Goal: Information Seeking & Learning: Learn about a topic

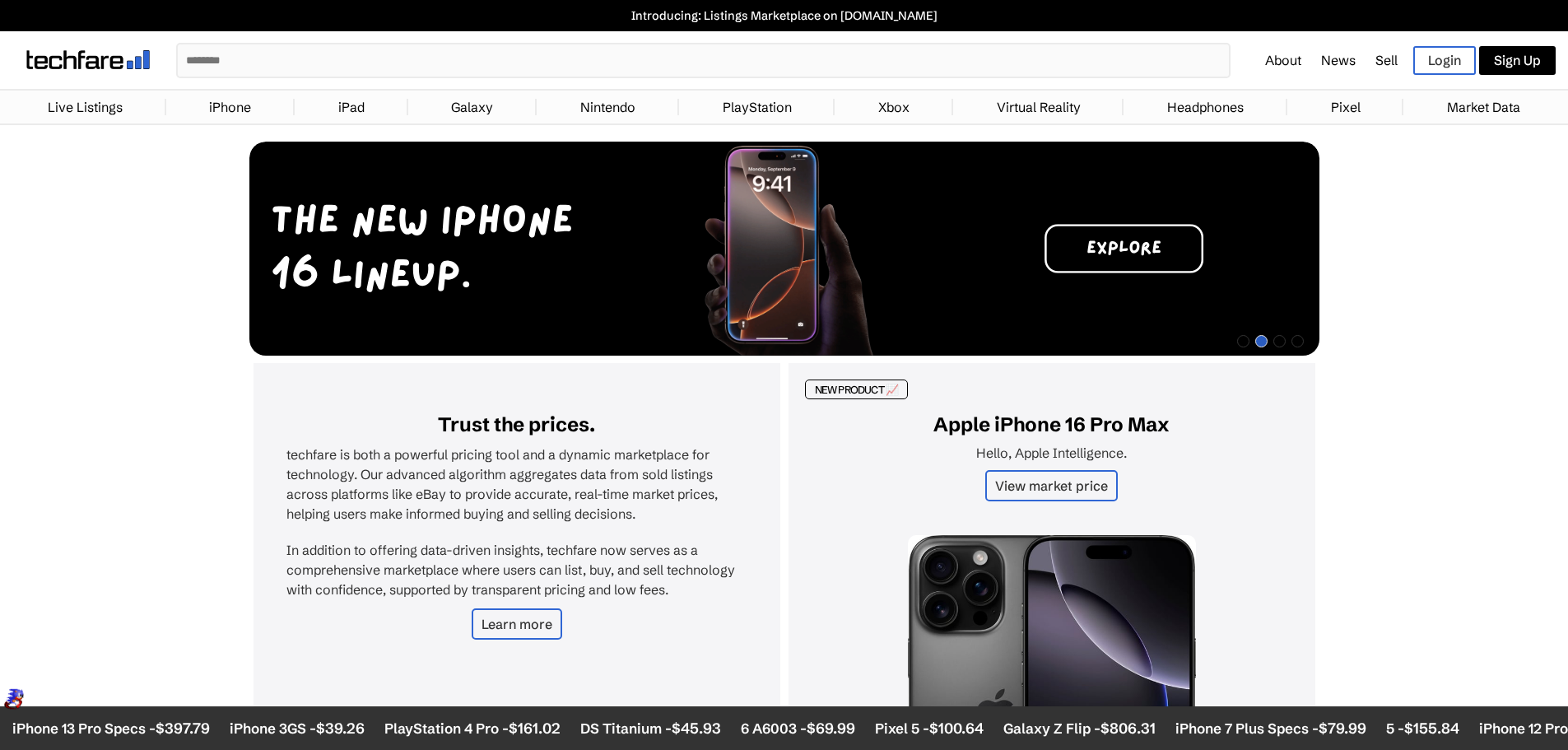
click at [218, 108] on link "iPhone" at bounding box center [230, 107] width 59 height 33
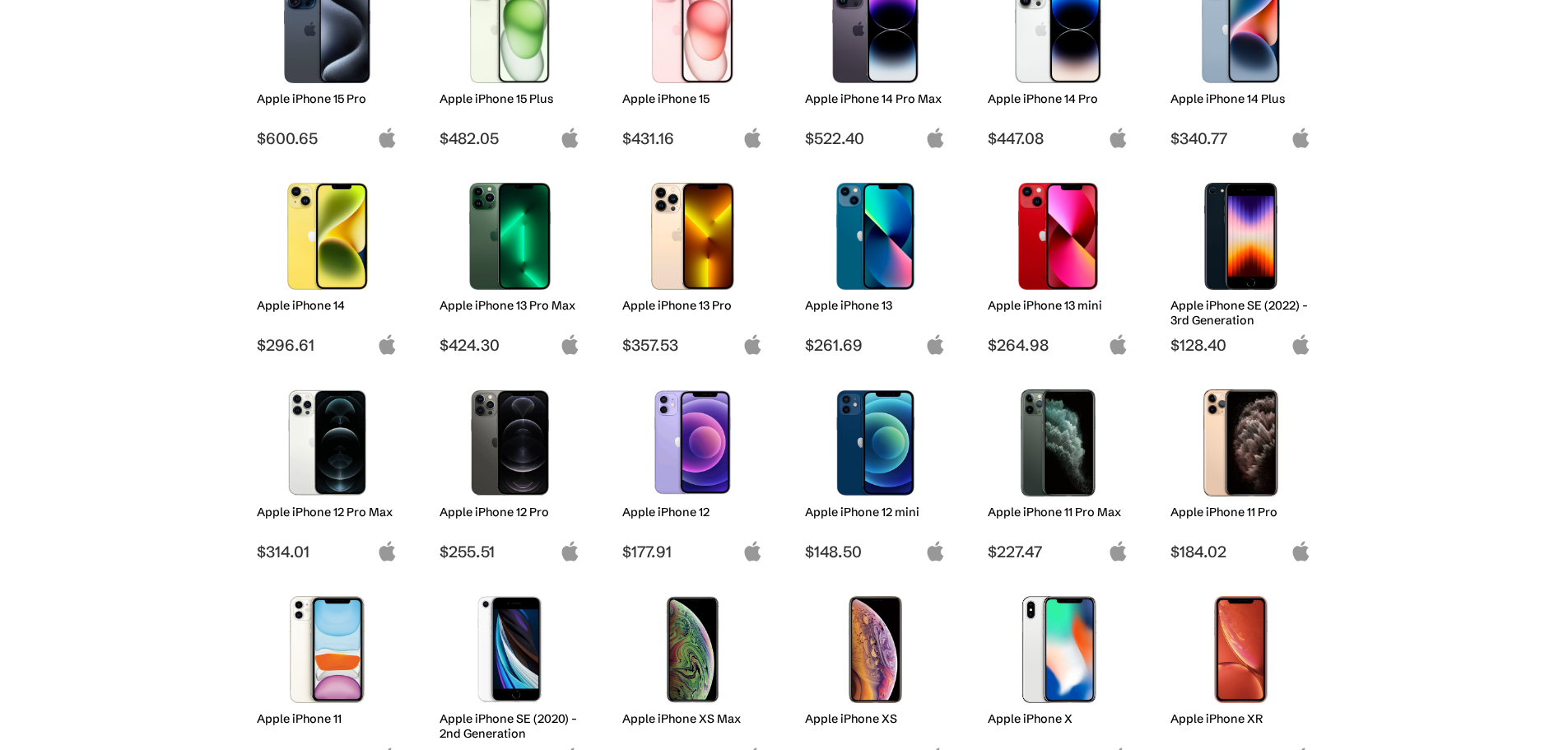
scroll to position [494, 0]
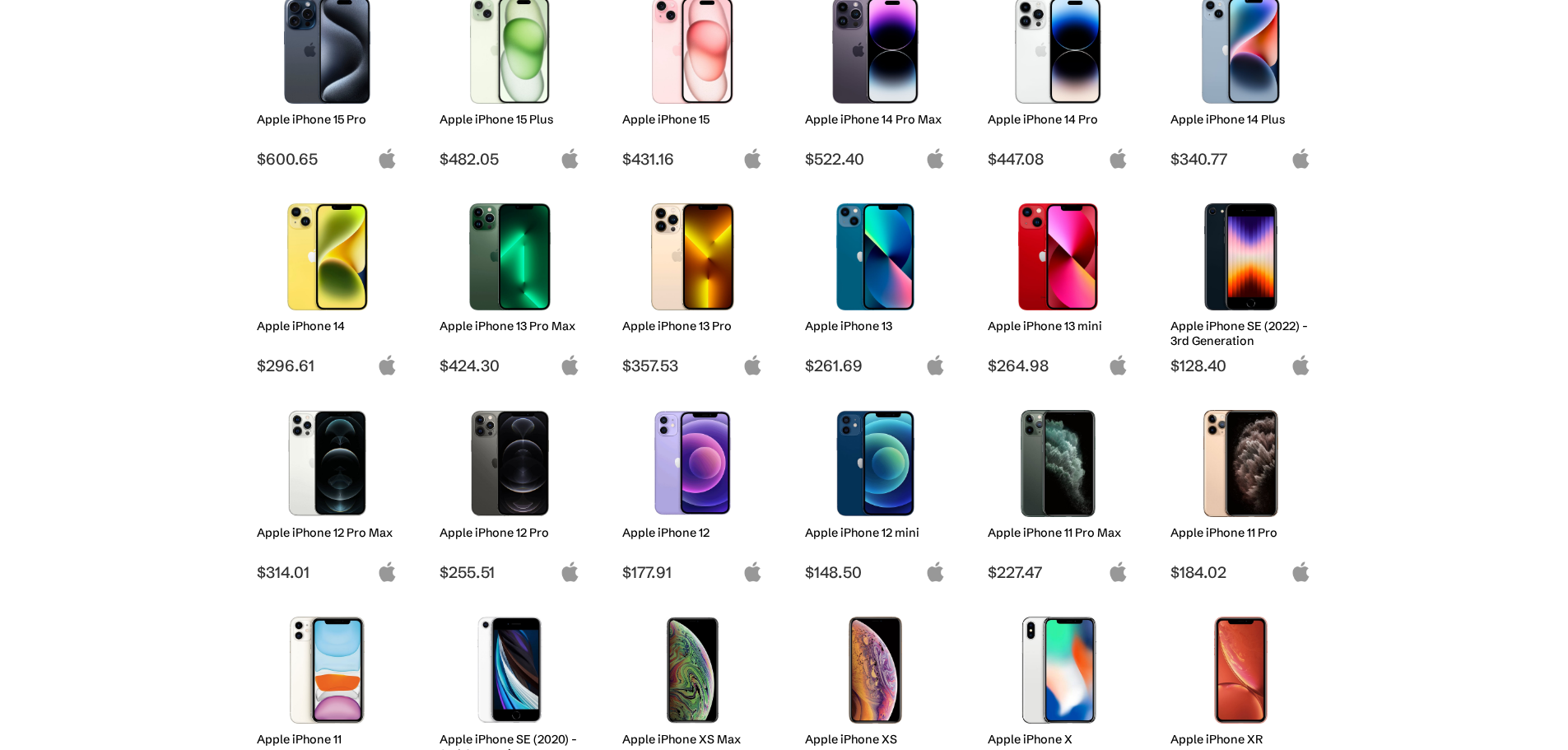
click at [1088, 103] on div at bounding box center [1058, 50] width 116 height 123
